Goal: Information Seeking & Learning: Find specific fact

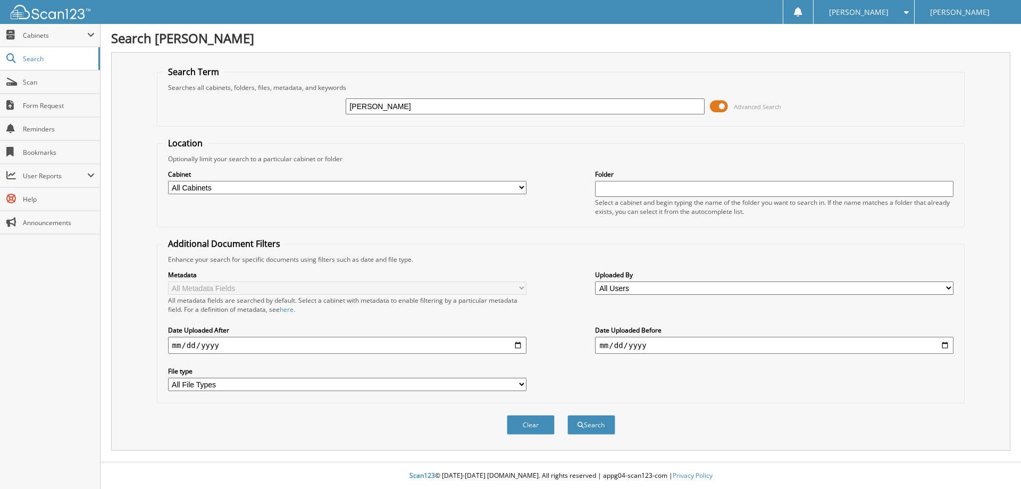
type input "[PERSON_NAME]"
click at [568, 415] on button "Search" at bounding box center [592, 425] width 48 height 20
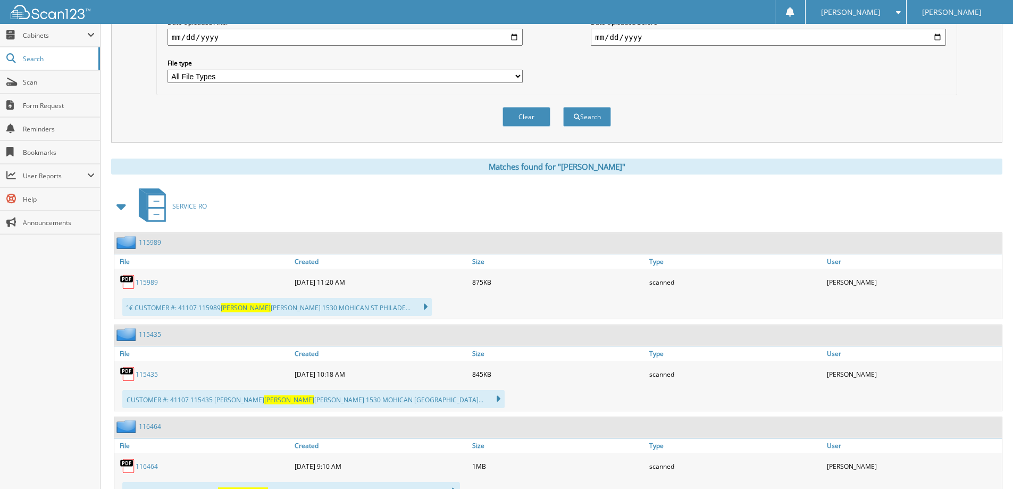
scroll to position [319, 0]
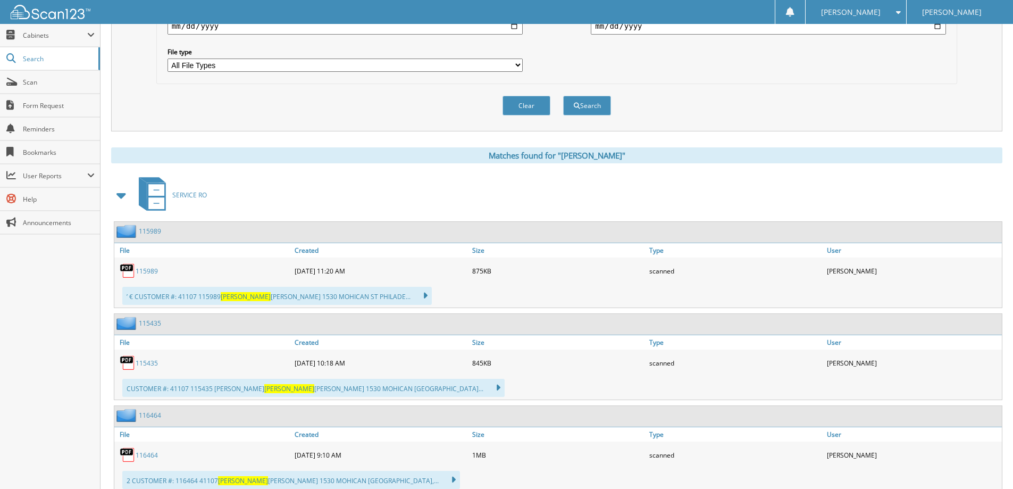
click at [120, 193] on span at bounding box center [121, 195] width 15 height 19
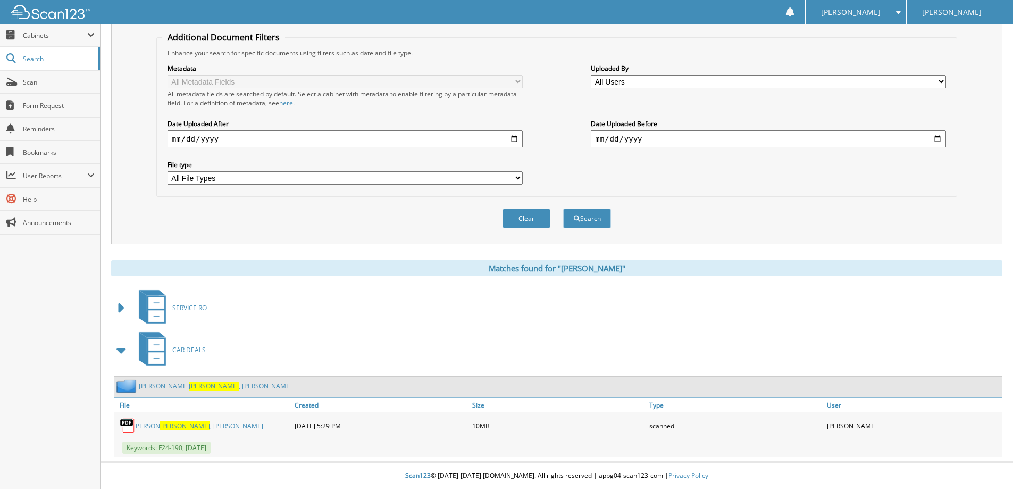
scroll to position [0, 0]
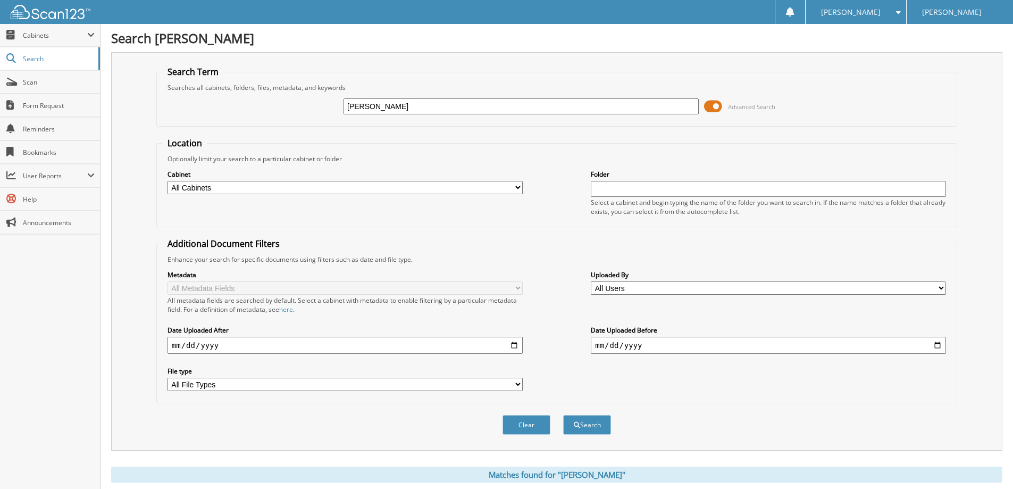
drag, startPoint x: 667, startPoint y: 109, endPoint x: 223, endPoint y: 127, distance: 444.0
click at [224, 127] on form "Search Term Searches all cabinets, folders, files, metadata, and keywords MAMIE…" at bounding box center [556, 256] width 801 height 380
